Goal: Transaction & Acquisition: Purchase product/service

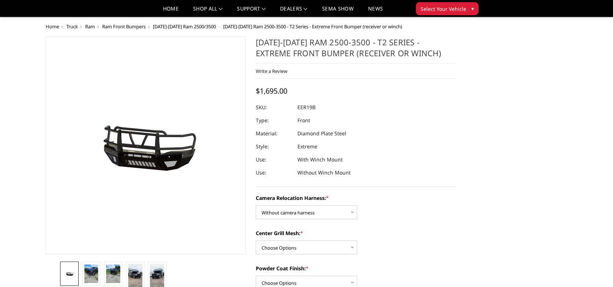
select select "3820"
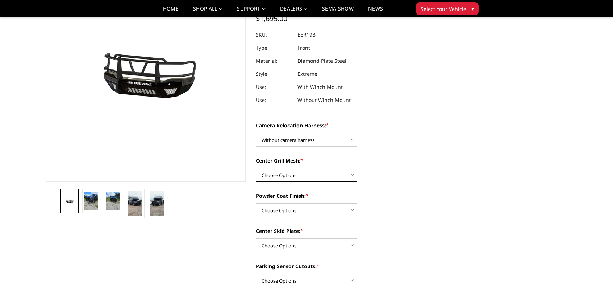
click at [330, 172] on select "Choose Options Without expanded metal With expanded metal" at bounding box center [306, 175] width 101 height 14
select select "3817"
click at [256, 168] on select "Choose Options Without expanded metal With expanded metal" at bounding box center [306, 175] width 101 height 14
click at [321, 211] on select "Choose Options Textured Black Powder Coat Gloss Black Powder Coat Bare Metal" at bounding box center [306, 210] width 101 height 14
select select "3816"
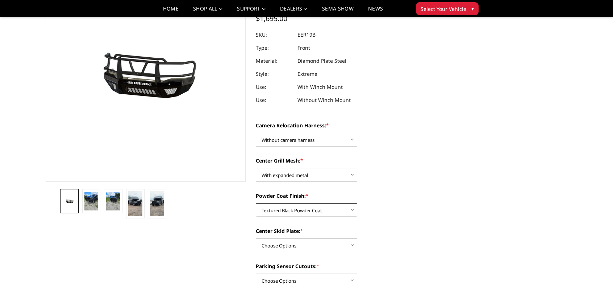
click at [256, 203] on select "Choose Options Textured Black Powder Coat Gloss Black Powder Coat Bare Metal" at bounding box center [306, 210] width 101 height 14
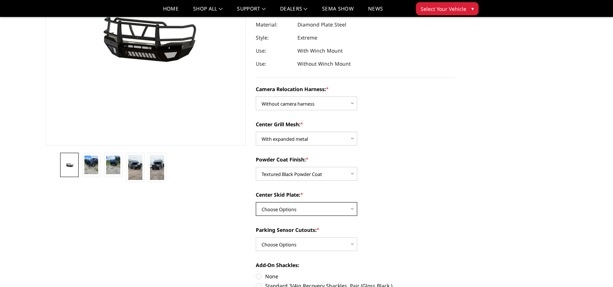
click at [330, 212] on select "Choose Options Winch Mount Skid Plate Standard Skid Plate (included) 2" Receive…" at bounding box center [306, 209] width 101 height 14
select select "3811"
click at [256, 202] on select "Choose Options Winch Mount Skid Plate Standard Skid Plate (included) 2" Receive…" at bounding box center [306, 209] width 101 height 14
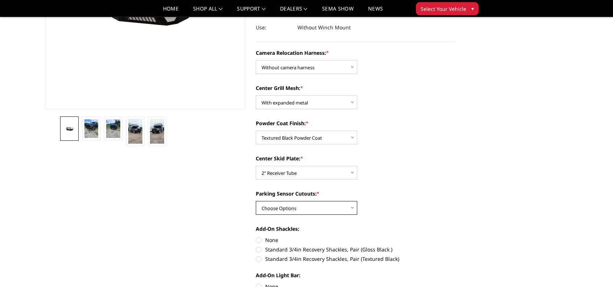
click at [336, 211] on select "Choose Options Yes - With Parking Sensor Cutouts" at bounding box center [306, 208] width 101 height 14
select select "3810"
click at [256, 201] on select "Choose Options Yes - With Parking Sensor Cutouts" at bounding box center [306, 208] width 101 height 14
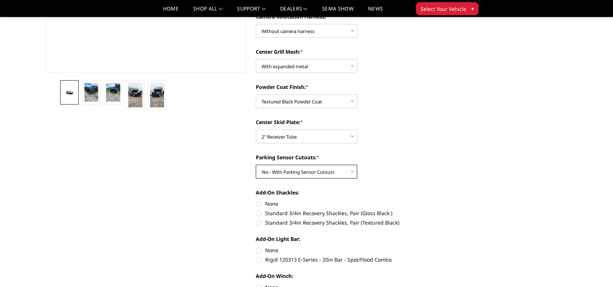
scroll to position [217, 0]
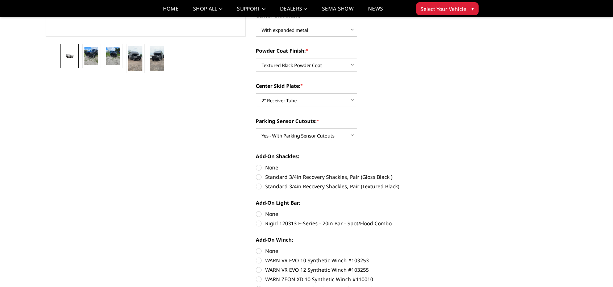
click at [314, 224] on label "Rigid 120313 E-Series - 20in Bar - Spot/Flood Combo" at bounding box center [356, 223] width 200 height 8
click at [456, 210] on input "Rigid 120313 E-Series - 20in Bar - Spot/Flood Combo" at bounding box center [456, 210] width 0 height 0
radio input "true"
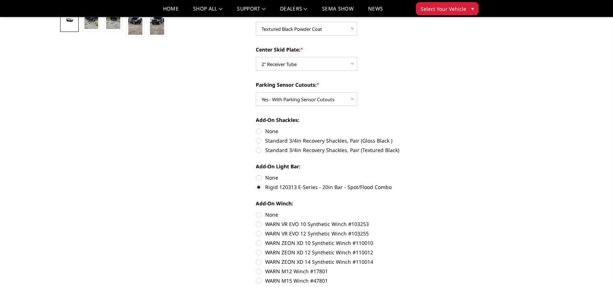
scroll to position [326, 0]
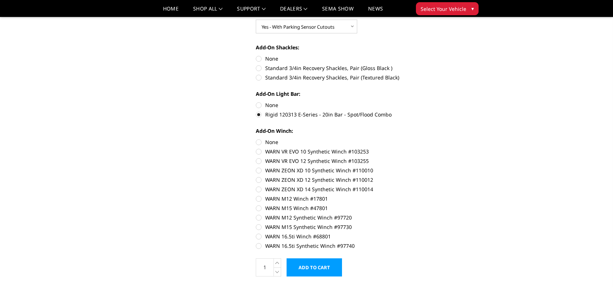
click at [300, 154] on label "WARN VR EVO 10 Synthetic Winch #103253" at bounding box center [356, 151] width 200 height 8
click at [456, 138] on input "WARN VR EVO 10 Synthetic Winch #103253" at bounding box center [456, 138] width 0 height 0
radio input "true"
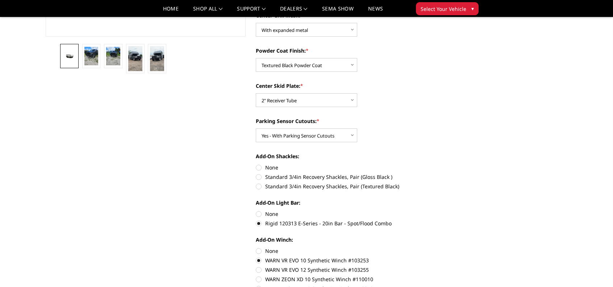
scroll to position [181, 0]
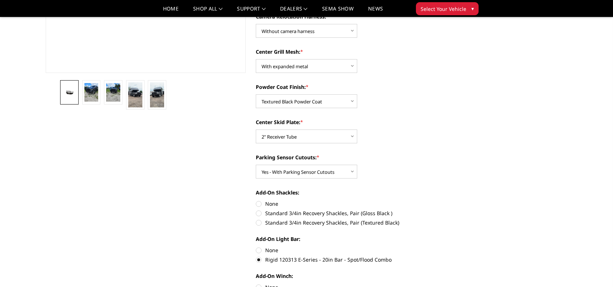
click at [306, 220] on label "Standard 3/4in Recovery Shackles, Pair (Textured Black)" at bounding box center [356, 222] width 200 height 8
click at [456, 209] on input "Standard 3/4in Recovery Shackles, Pair (Textured Black)" at bounding box center [456, 209] width 0 height 0
radio input "true"
click at [95, 92] on img at bounding box center [91, 92] width 14 height 19
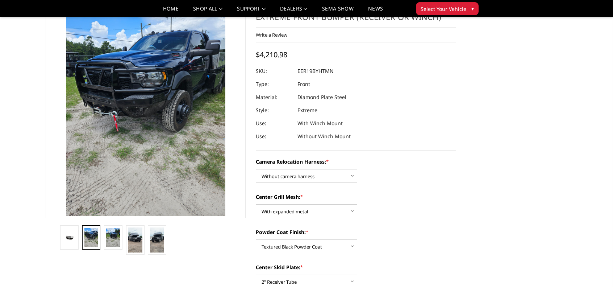
scroll to position [0, 0]
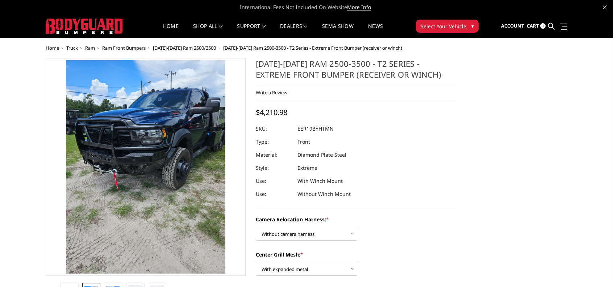
click at [455, 30] on button "Select Your Vehicle ▾" at bounding box center [447, 26] width 63 height 13
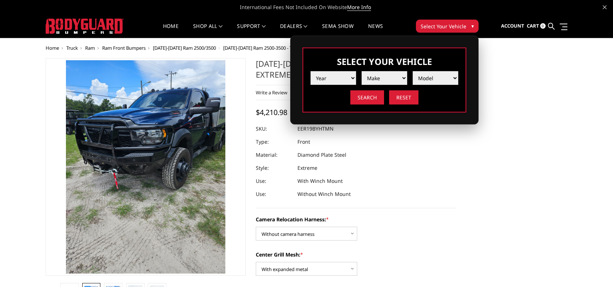
click at [328, 76] on select "Year 2025 2024 2023 2022 2021 2020 2019 2018 2017 2016 2015 2014 2013 2012 2011…" at bounding box center [333, 78] width 46 height 14
select select "yr_2017"
click at [310, 71] on select "Year 2025 2024 2023 2022 2021 2020 2019 2018 2017 2016 2015 2014 2013 2012 2011…" at bounding box center [333, 78] width 46 height 14
click at [390, 81] on select "Make Chevrolet Ford GMC Nissan Ram Toyota" at bounding box center [385, 78] width 46 height 14
select select "mk_ram"
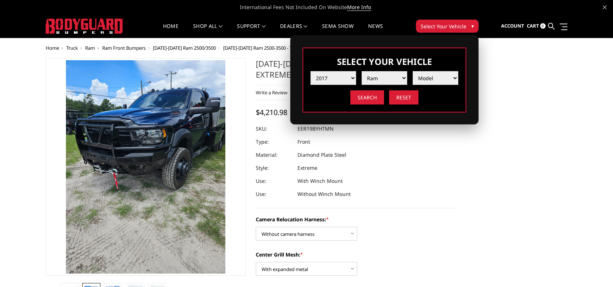
click at [362, 71] on select "Make Chevrolet Ford GMC Nissan Ram Toyota" at bounding box center [385, 78] width 46 height 14
click at [436, 75] on select "Model 1500 5-Lug 1500 Rebel 2500 / 3500 4500 / 5500" at bounding box center [436, 78] width 46 height 14
select select "md_2500-3500"
click at [413, 71] on select "Model 1500 5-Lug 1500 Rebel 2500 / 3500 4500 / 5500" at bounding box center [436, 78] width 46 height 14
click at [371, 98] on input "Search" at bounding box center [367, 97] width 34 height 14
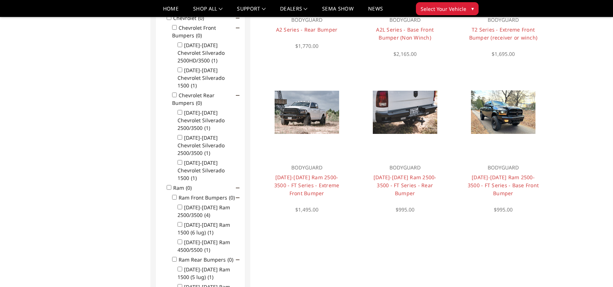
scroll to position [21, 0]
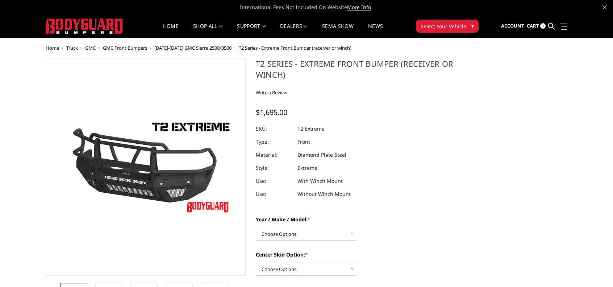
scroll to position [72, 0]
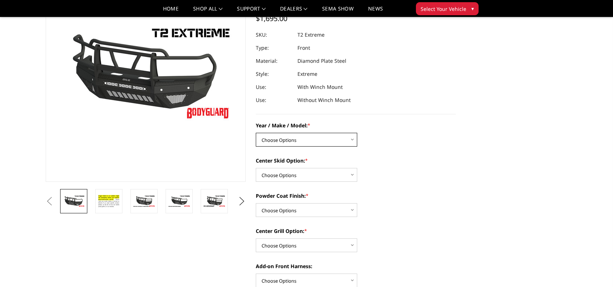
click at [304, 138] on select "Choose Options Chevrolet 19-21 1500 Chevrolet 15-19 2500 / 3500 Chevrolet 20-23…" at bounding box center [306, 140] width 101 height 14
select select "4457"
click at [256, 133] on select "Choose Options Chevrolet 19-21 1500 Chevrolet 15-19 2500 / 3500 Chevrolet 20-23…" at bounding box center [306, 140] width 101 height 14
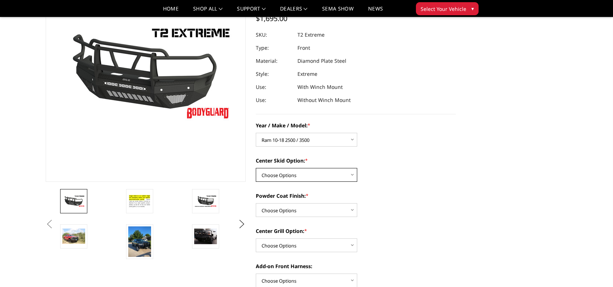
click at [304, 174] on select "Choose Options Standard center skid plate (included) Receiver tube Winch mount …" at bounding box center [306, 175] width 101 height 14
select select "4460"
click at [256, 168] on select "Choose Options Standard center skid plate (included) Receiver tube Winch mount …" at bounding box center [306, 175] width 101 height 14
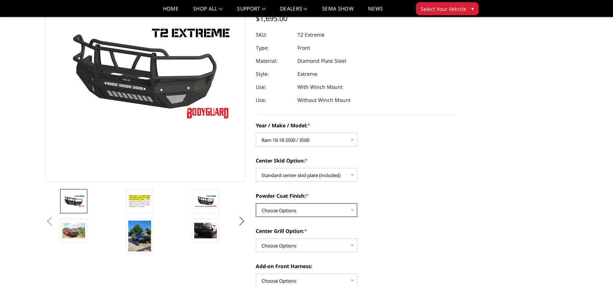
click at [308, 210] on select "Choose Options Bare metal Gloss Black Powder Coat Texture Black Powder Coat" at bounding box center [306, 210] width 101 height 14
select select "4465"
click at [256, 203] on select "Choose Options Bare metal Gloss Black Powder Coat Texture Black Powder Coat" at bounding box center [306, 210] width 101 height 14
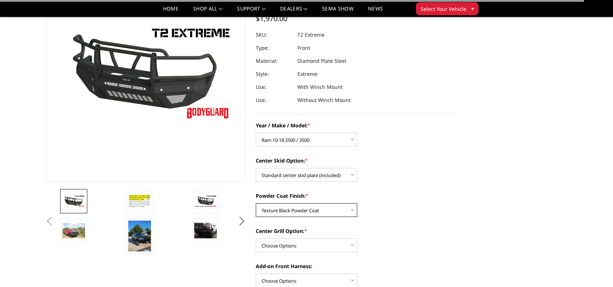
scroll to position [145, 0]
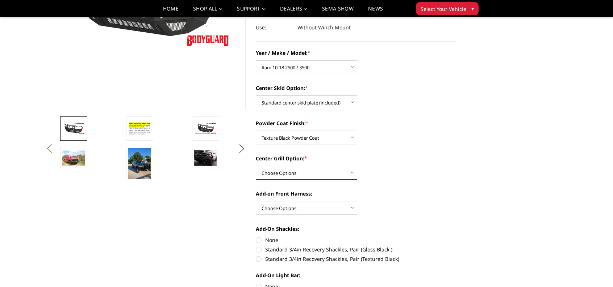
click at [314, 168] on select "Choose Options Add expanded metal in center grill Decline this option" at bounding box center [306, 173] width 101 height 14
select select "4482"
click at [256, 166] on select "Choose Options Add expanded metal in center grill Decline this option" at bounding box center [306, 173] width 101 height 14
click at [302, 206] on select "Choose Options WITH front camera harness WITHOUT front camera harness" at bounding box center [306, 208] width 101 height 14
select select "4468"
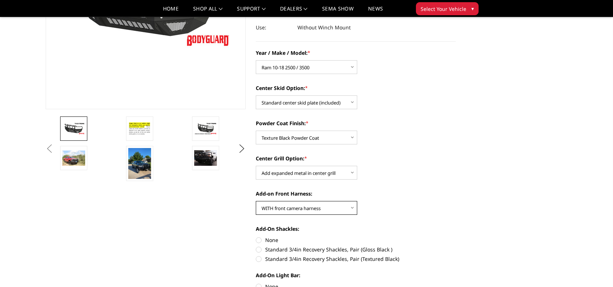
click at [256, 201] on select "Choose Options WITH front camera harness WITHOUT front camera harness" at bounding box center [306, 208] width 101 height 14
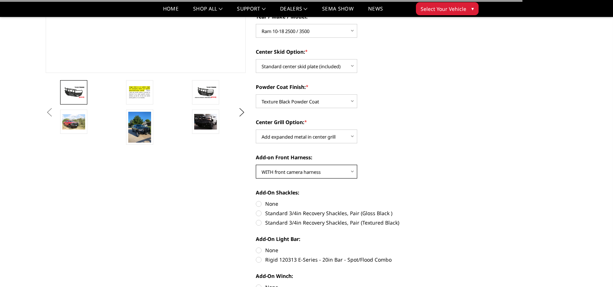
scroll to position [217, 0]
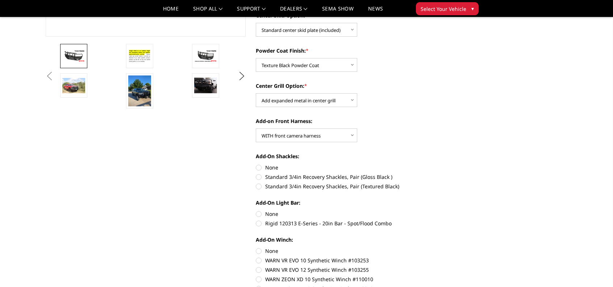
click at [330, 187] on label "Standard 3/4in Recovery Shackles, Pair (Textured Black)" at bounding box center [356, 186] width 200 height 8
click at [456, 173] on input "Standard 3/4in Recovery Shackles, Pair (Textured Black)" at bounding box center [456, 173] width 0 height 0
radio input "true"
click at [323, 221] on label "Rigid 120313 E-Series - 20in Bar - Spot/Flood Combo" at bounding box center [356, 223] width 200 height 8
click at [456, 210] on input "Rigid 120313 E-Series - 20in Bar - Spot/Flood Combo" at bounding box center [456, 210] width 0 height 0
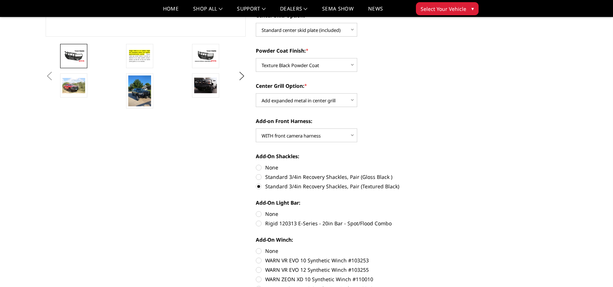
radio input "true"
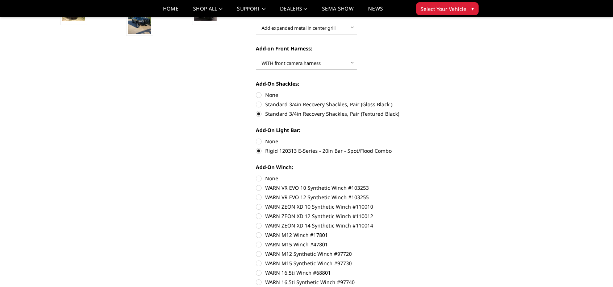
scroll to position [326, 0]
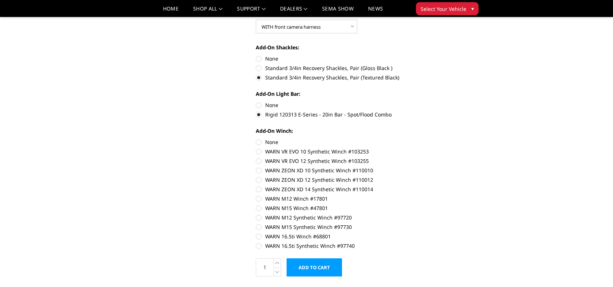
click at [331, 151] on label "WARN VR EVO 10 Synthetic Winch #103253" at bounding box center [356, 151] width 200 height 8
click at [456, 138] on input "WARN VR EVO 10 Synthetic Winch #103253" at bounding box center [456, 138] width 0 height 0
radio input "true"
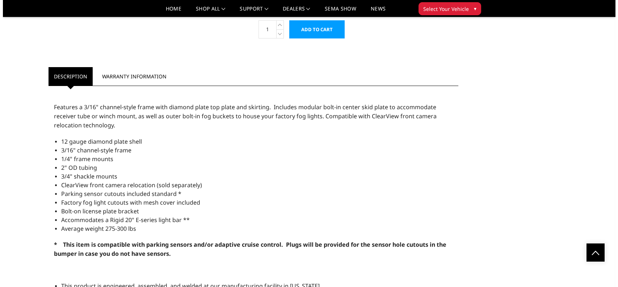
scroll to position [419, 0]
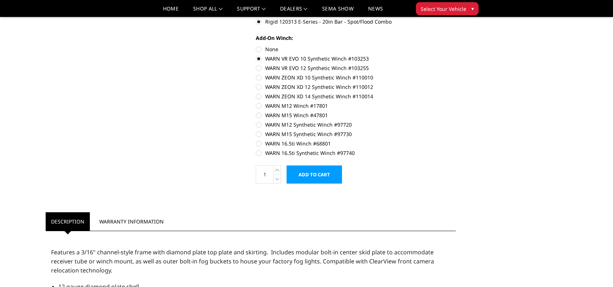
click at [316, 173] on input "Add to Cart" at bounding box center [314, 174] width 55 height 18
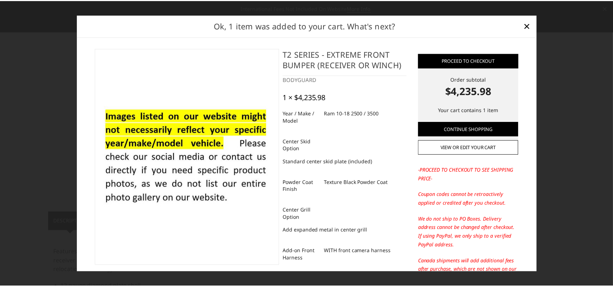
scroll to position [36, 0]
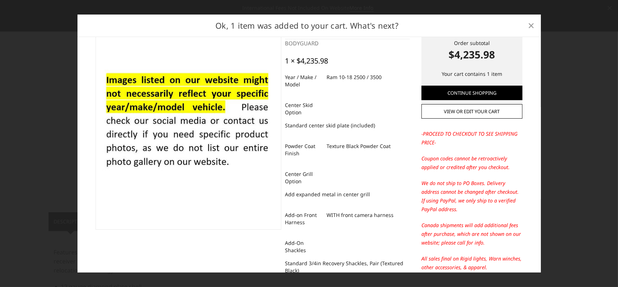
click at [533, 26] on span "×" at bounding box center [531, 25] width 7 height 16
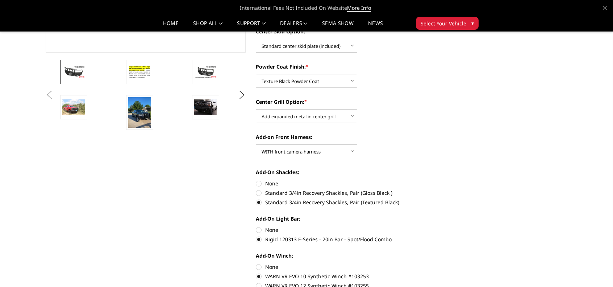
scroll to position [165, 0]
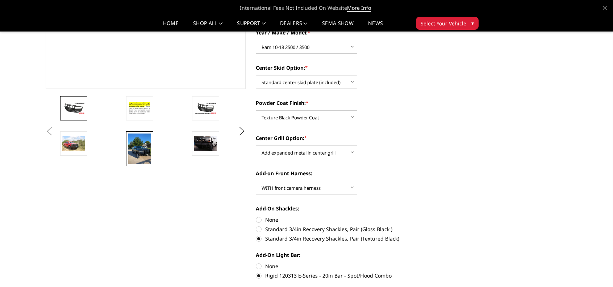
click at [138, 147] on img at bounding box center [139, 148] width 23 height 31
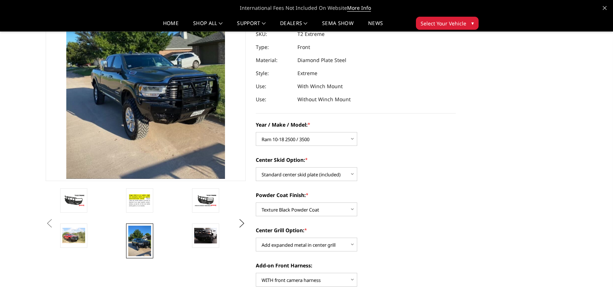
scroll to position [37, 0]
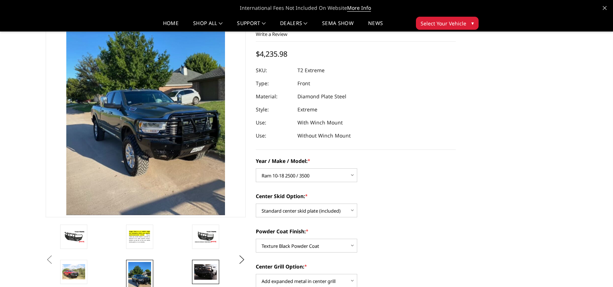
click at [203, 269] on img at bounding box center [205, 272] width 23 height 16
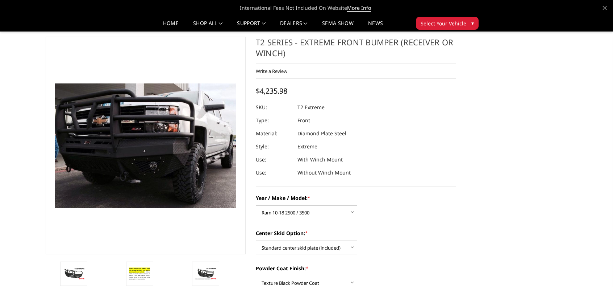
scroll to position [145, 0]
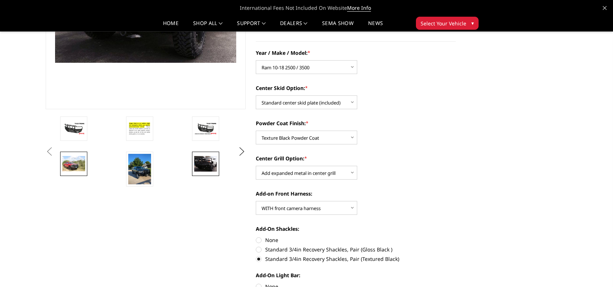
click at [79, 163] on img at bounding box center [73, 163] width 23 height 15
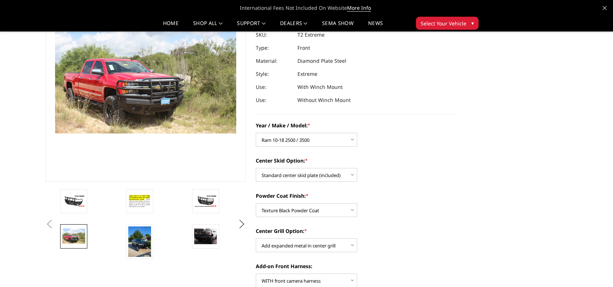
scroll to position [109, 0]
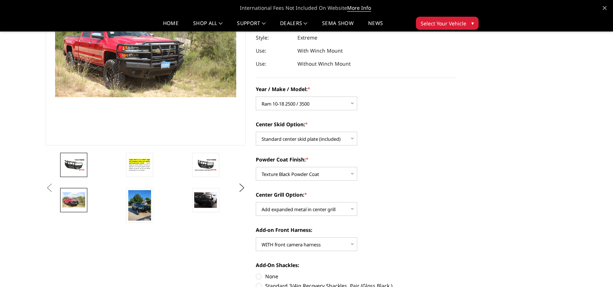
click at [79, 170] on img at bounding box center [73, 164] width 23 height 13
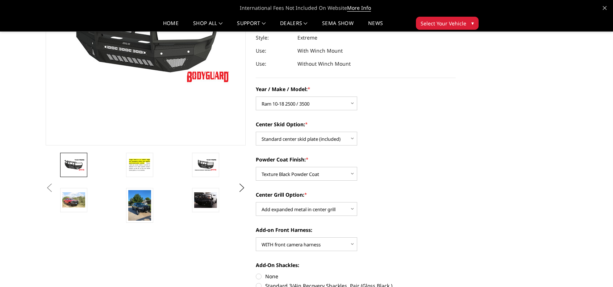
scroll to position [0, 0]
